Goal: Obtain resource: Obtain resource

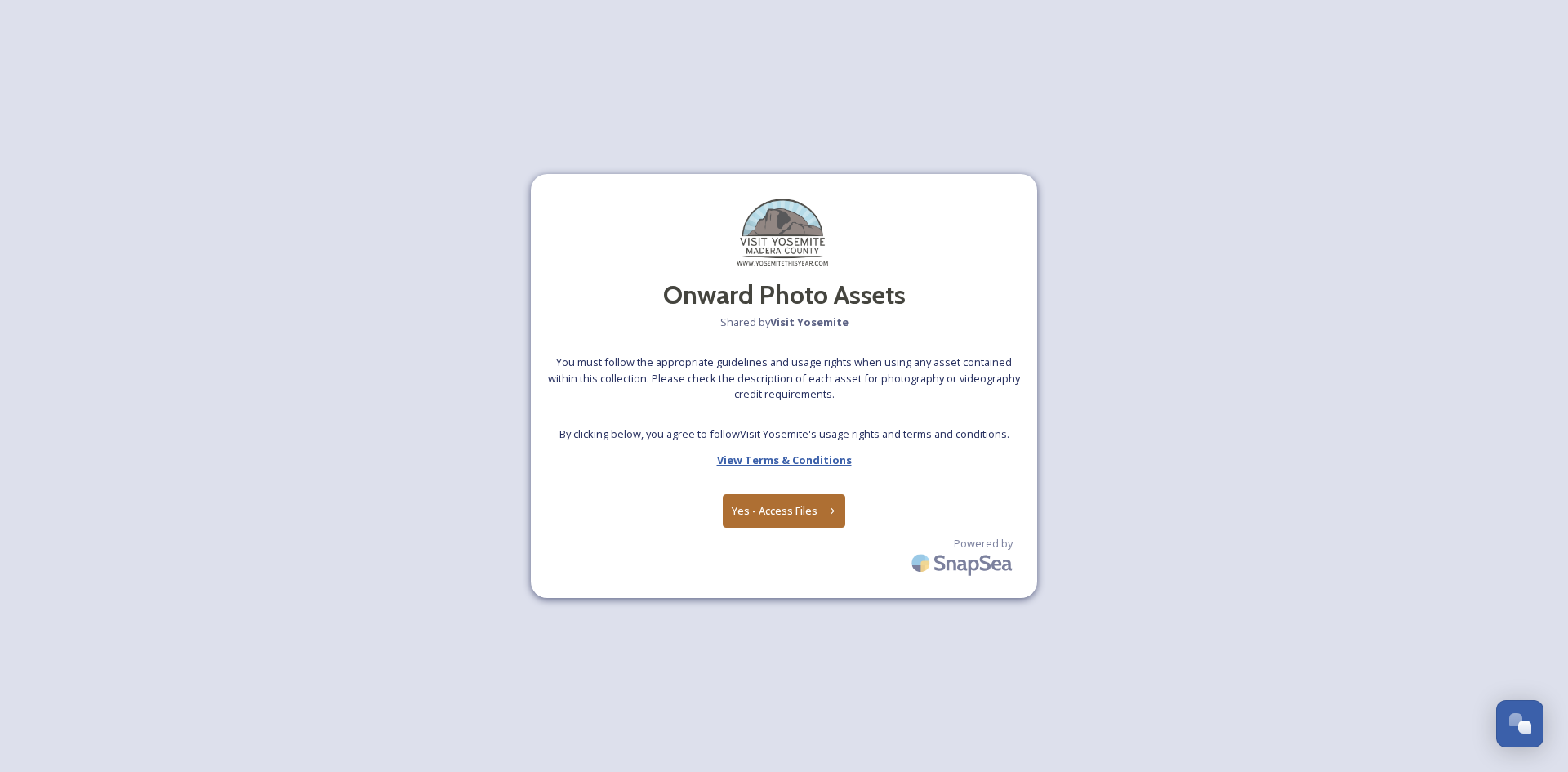
click at [800, 464] on strong "View Terms & Conditions" at bounding box center [784, 460] width 135 height 15
click at [791, 513] on button "Yes - Access Files" at bounding box center [784, 512] width 123 height 34
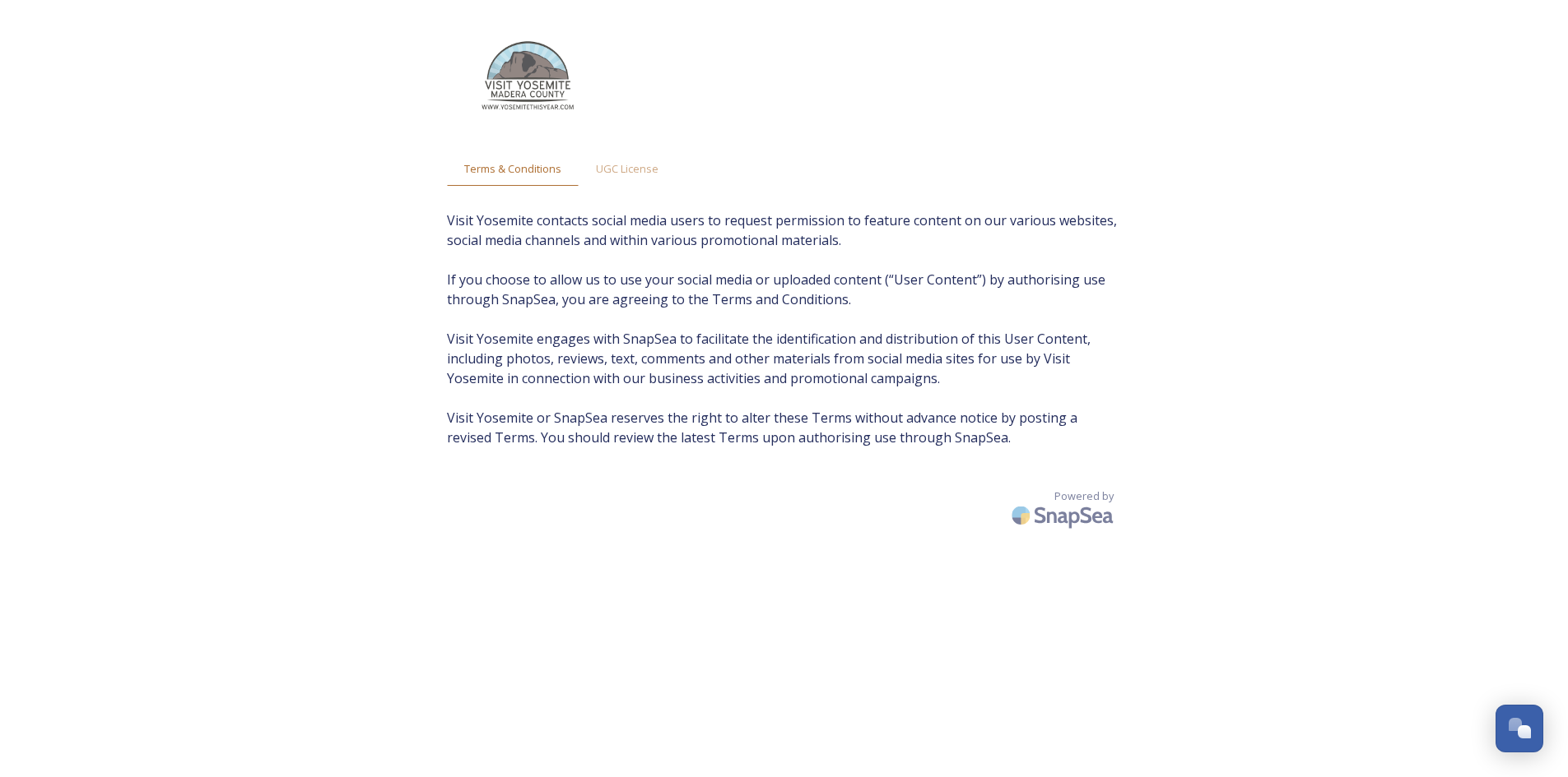
scroll to position [33, 0]
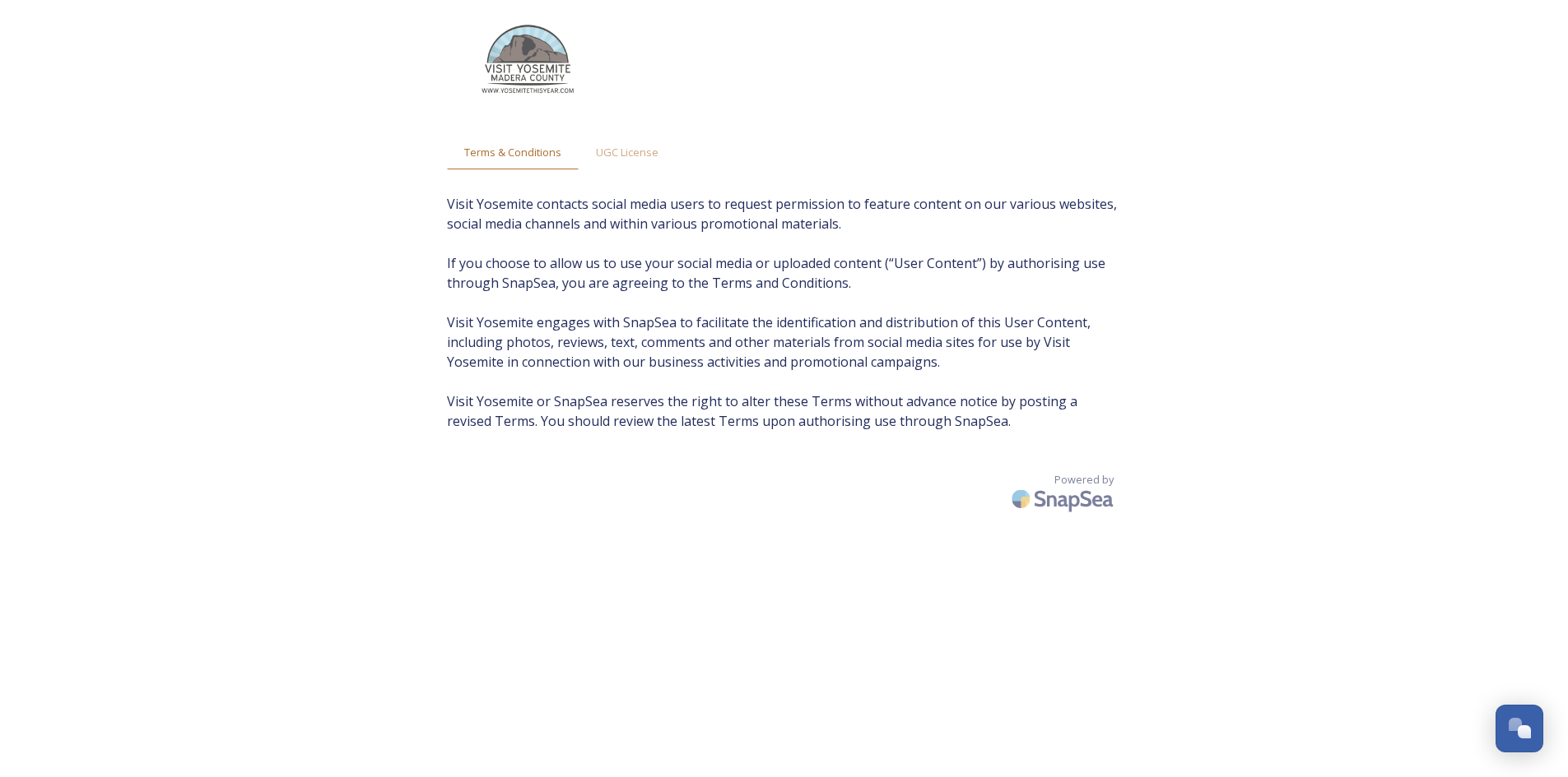
click at [1100, 362] on span "Visit Yosemite contacts social media users to request permission to feature con…" at bounding box center [784, 312] width 675 height 237
click at [642, 156] on span "UGC License" at bounding box center [627, 152] width 63 height 15
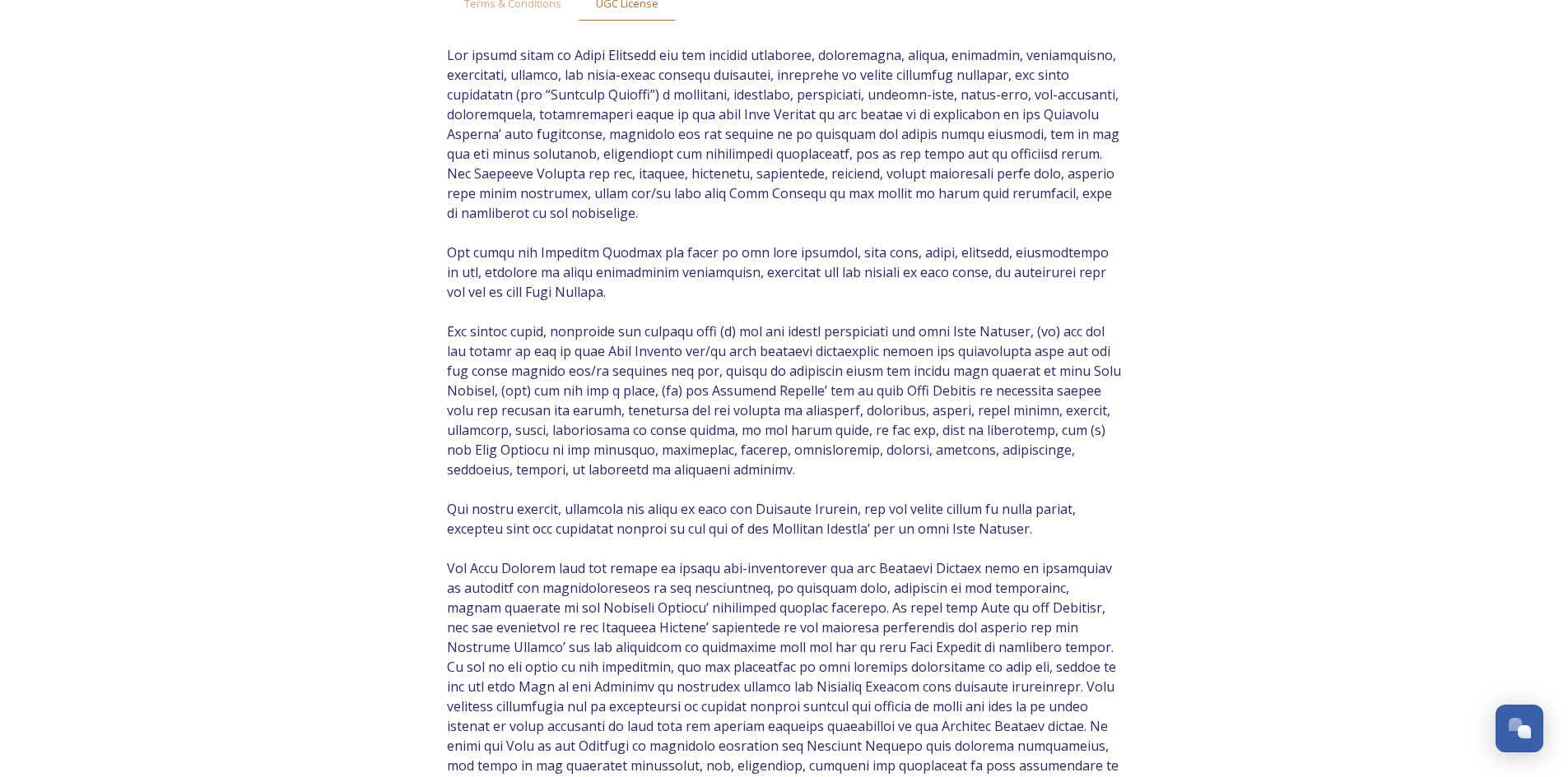
scroll to position [422, 0]
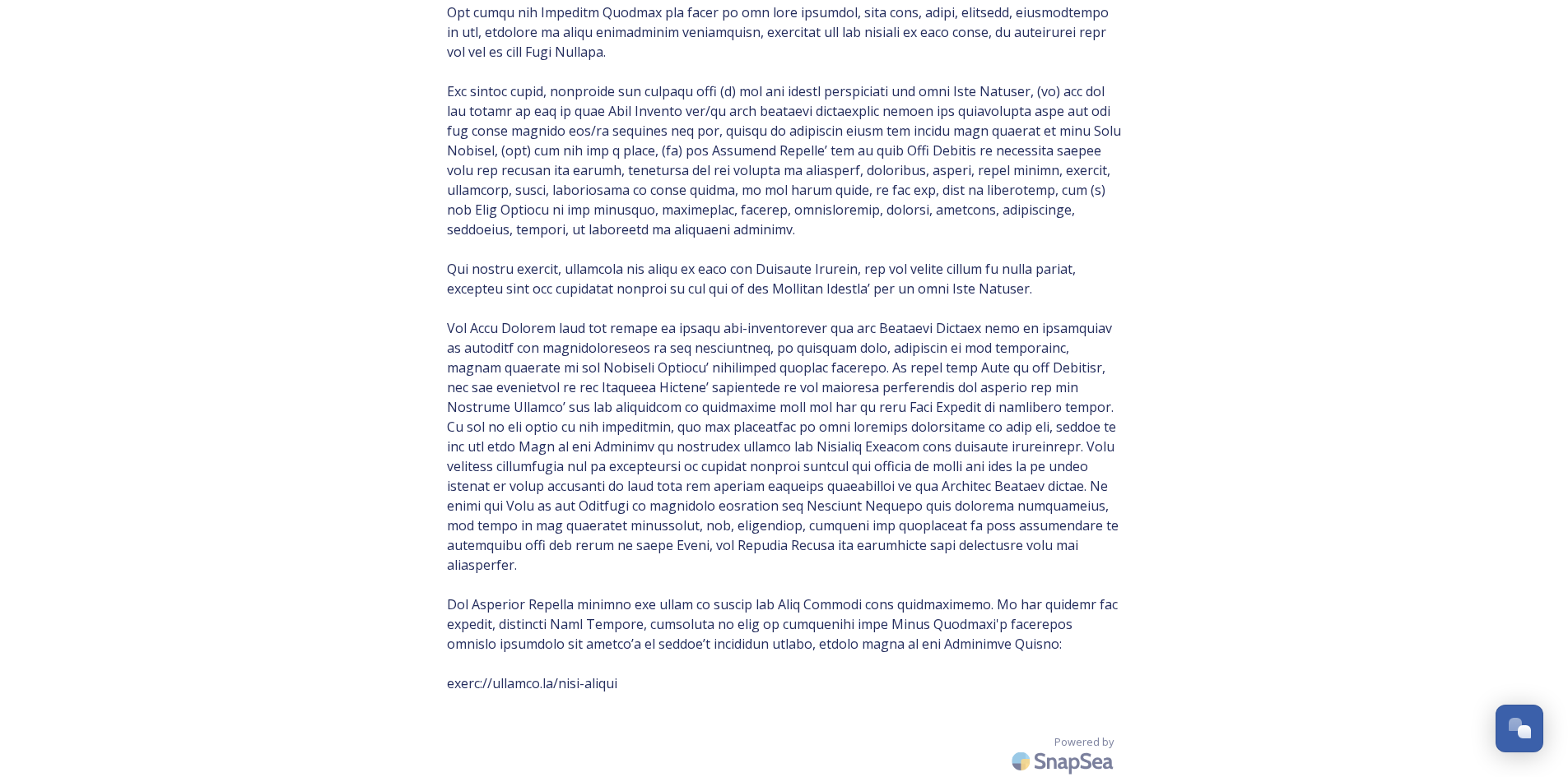
click at [1022, 616] on span at bounding box center [784, 249] width 675 height 888
click at [1085, 493] on span at bounding box center [784, 249] width 675 height 888
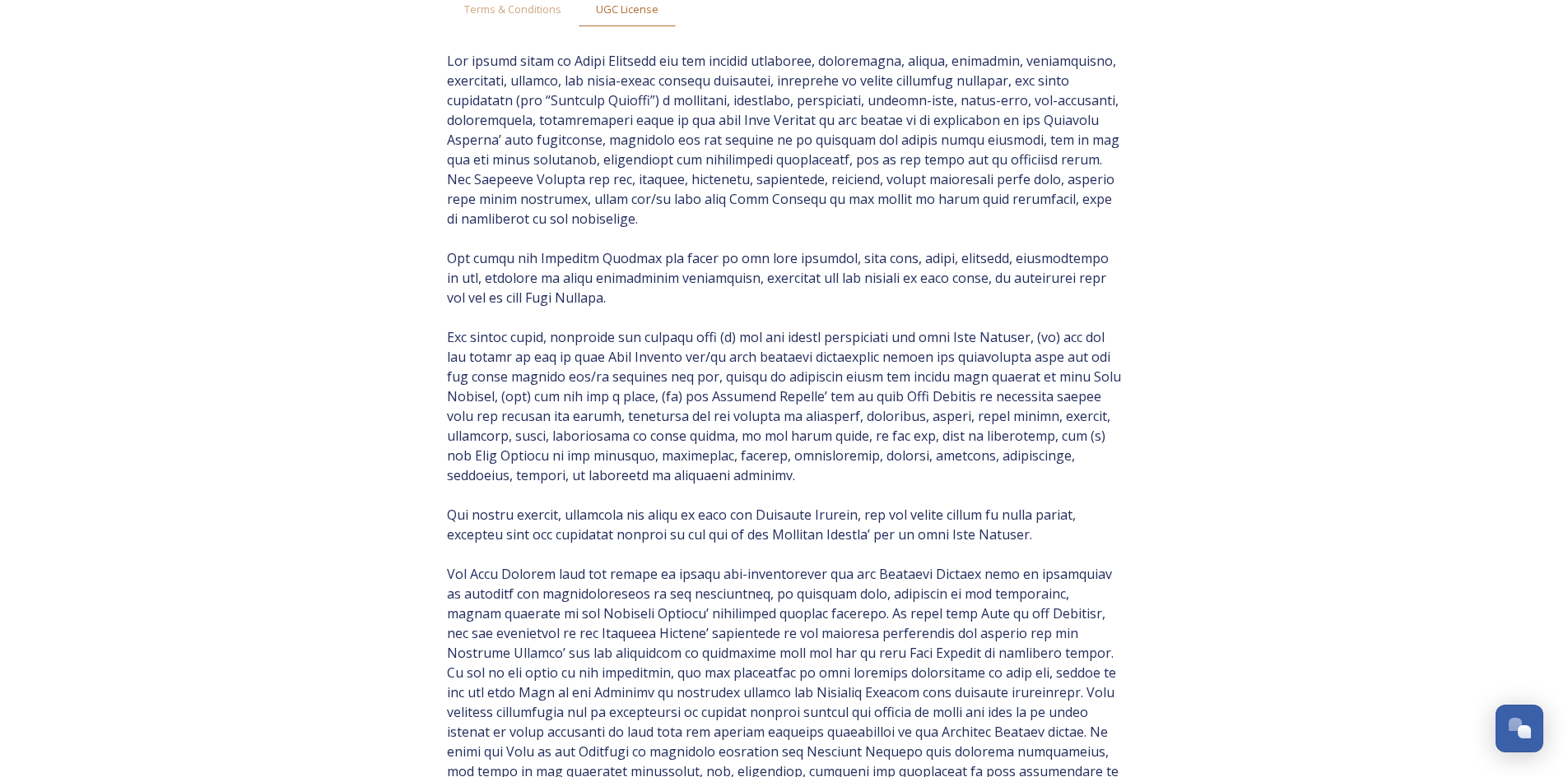
scroll to position [0, 0]
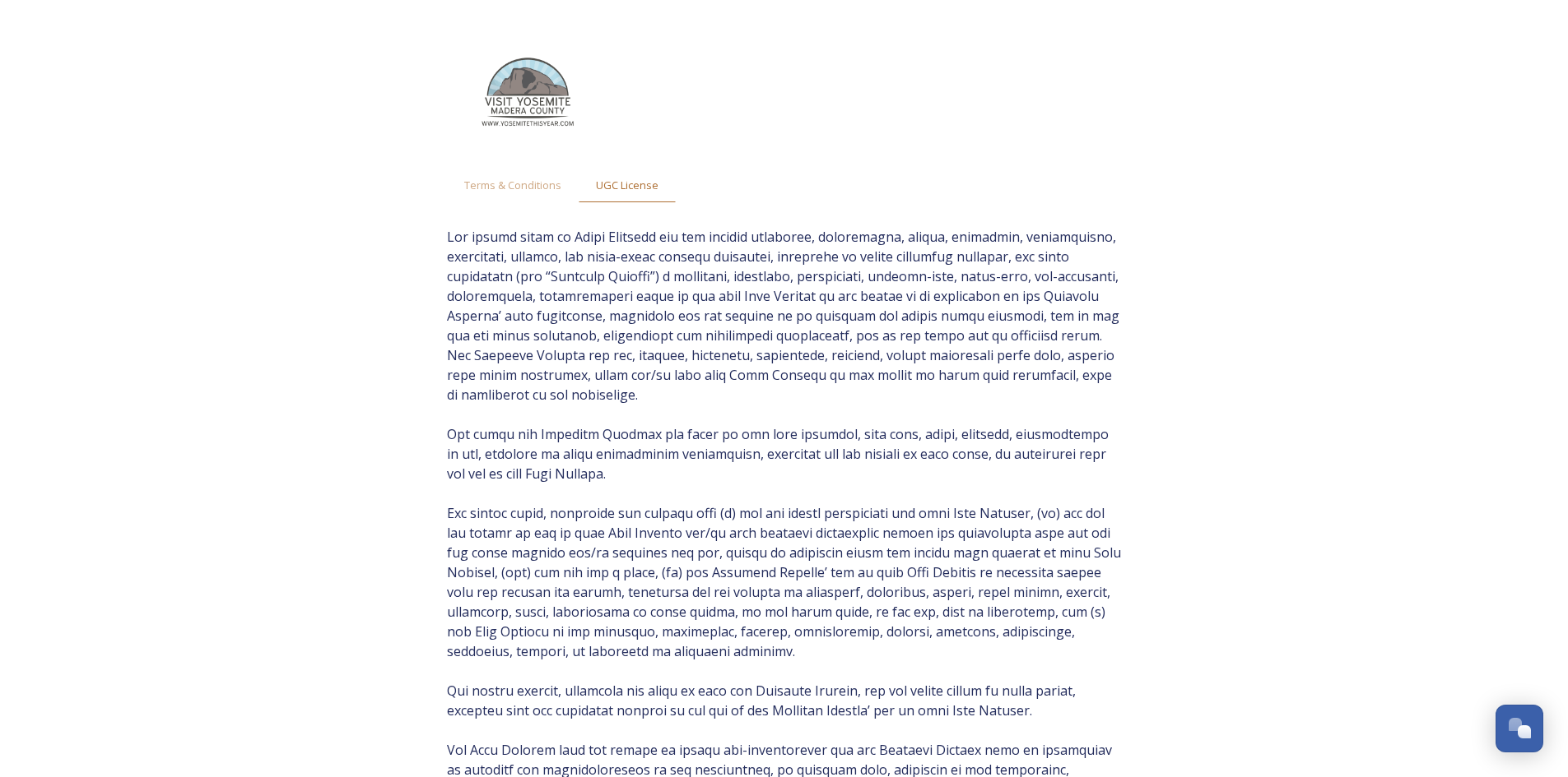
click at [1056, 353] on span at bounding box center [784, 671] width 675 height 888
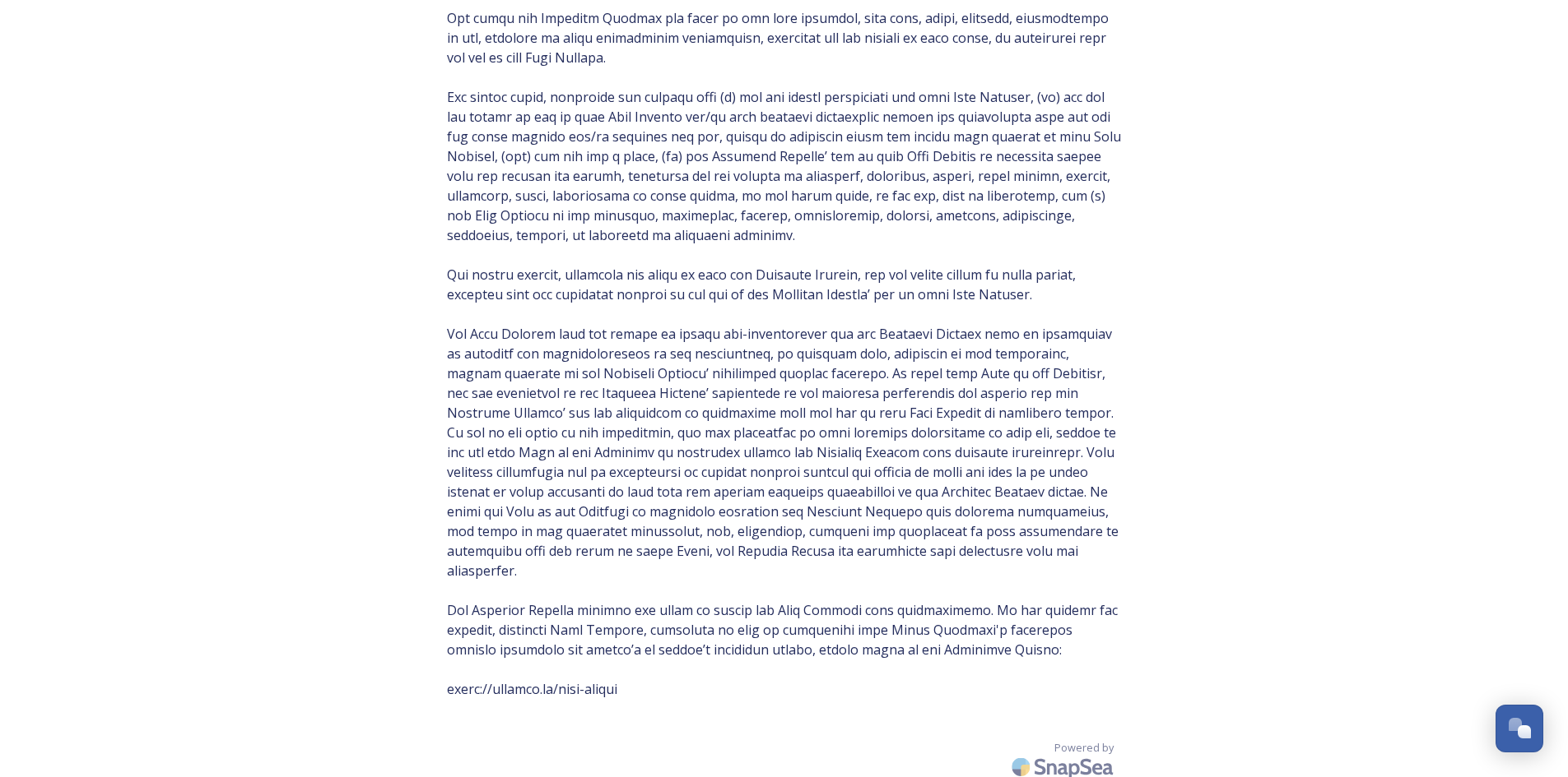
scroll to position [422, 0]
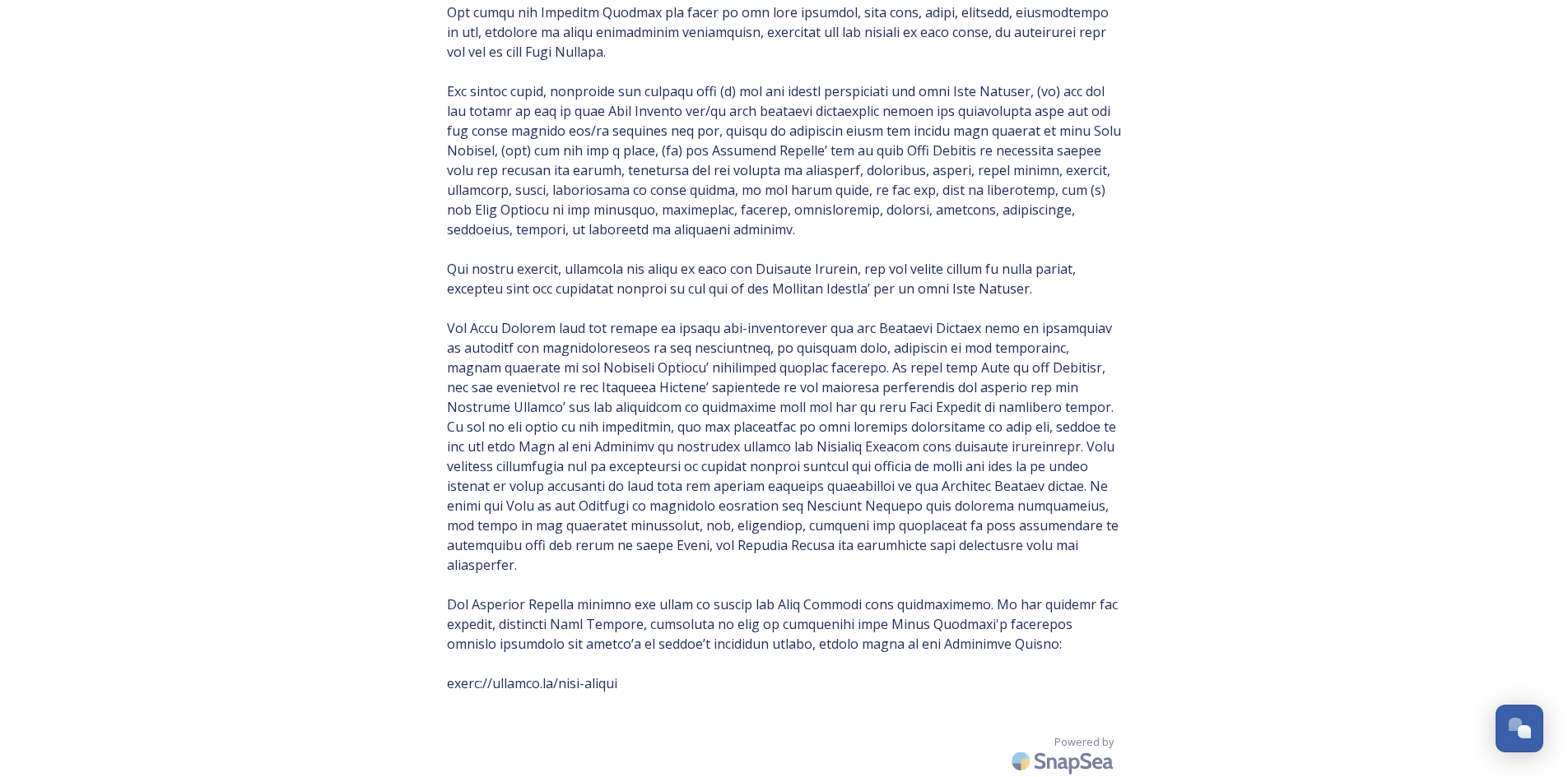
click at [785, 641] on span at bounding box center [784, 249] width 675 height 888
click at [1030, 634] on span at bounding box center [784, 249] width 675 height 888
